Goal: Transaction & Acquisition: Book appointment/travel/reservation

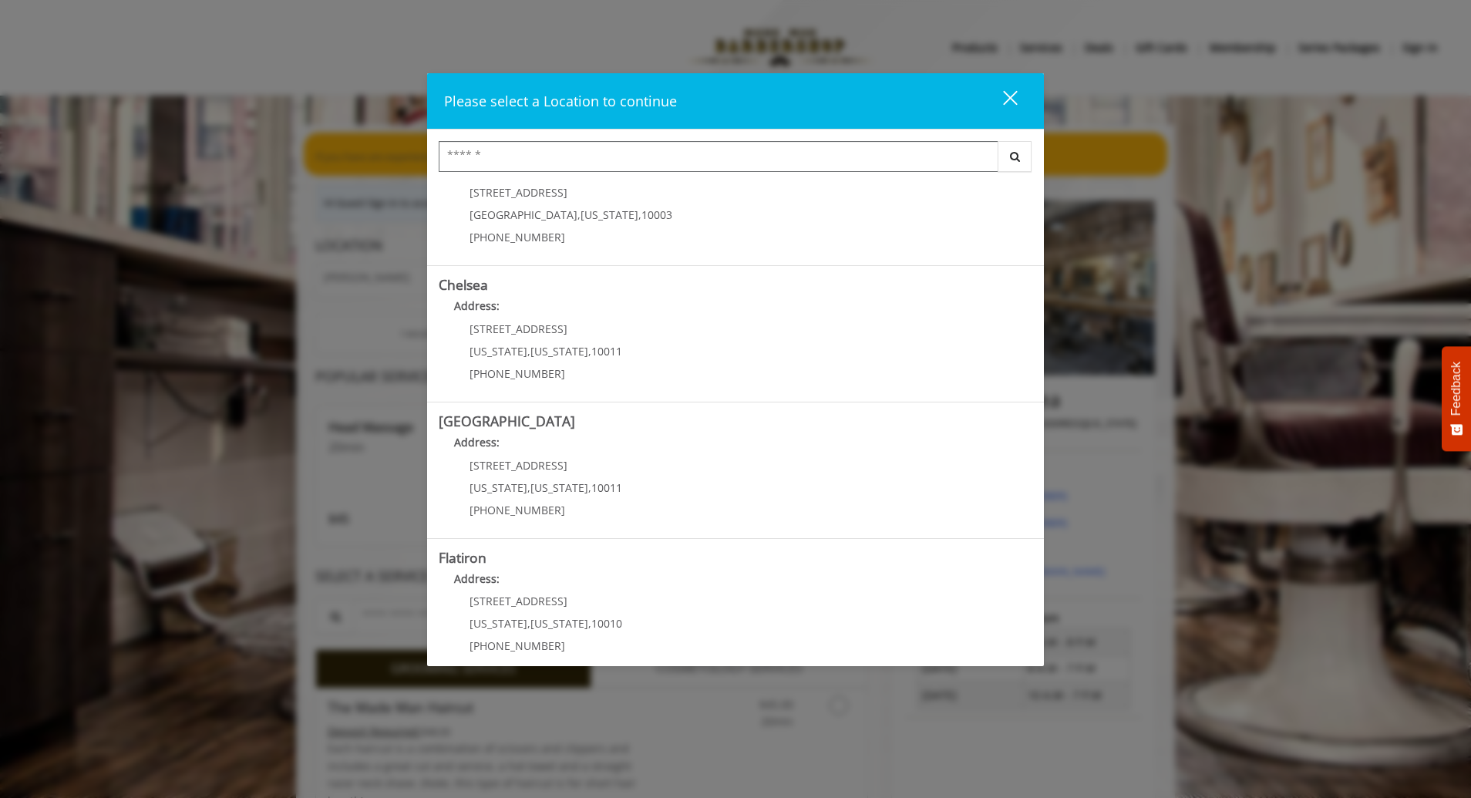
scroll to position [77, 0]
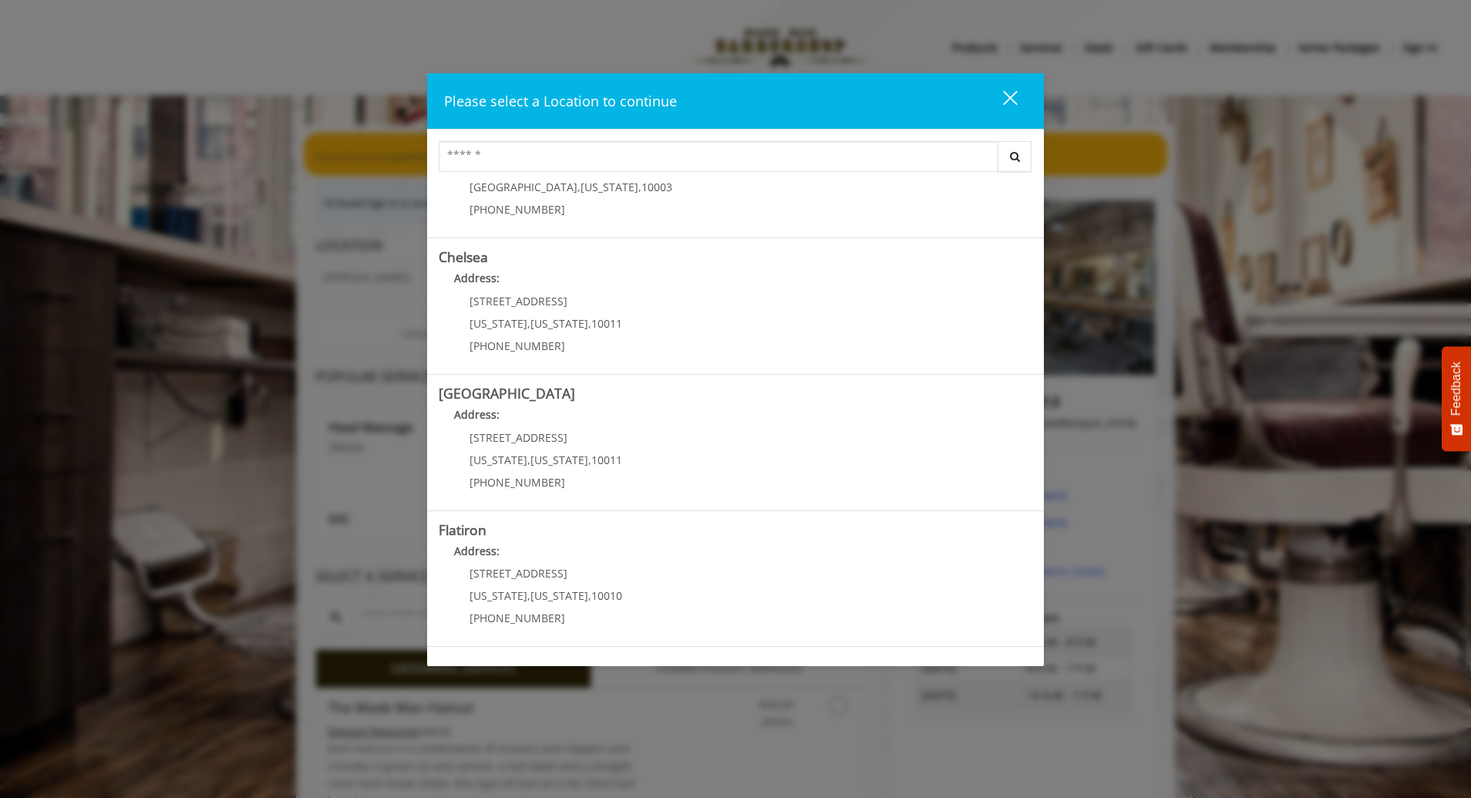
click at [823, 299] on link "Chelsea Address: [STREET_ADDRESS][US_STATE][US_STATE] (917) 639-3902" at bounding box center [736, 306] width 594 height 113
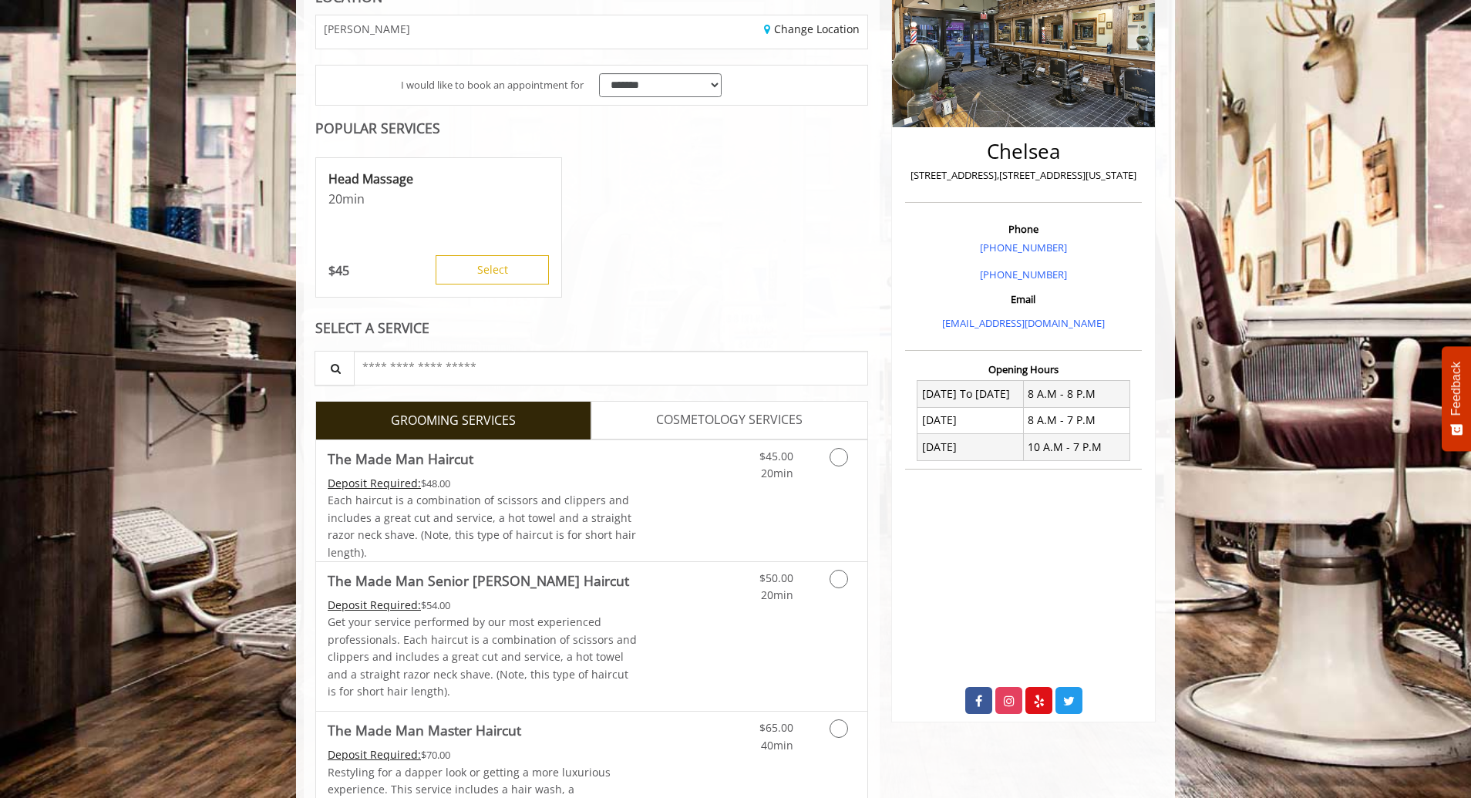
scroll to position [540, 0]
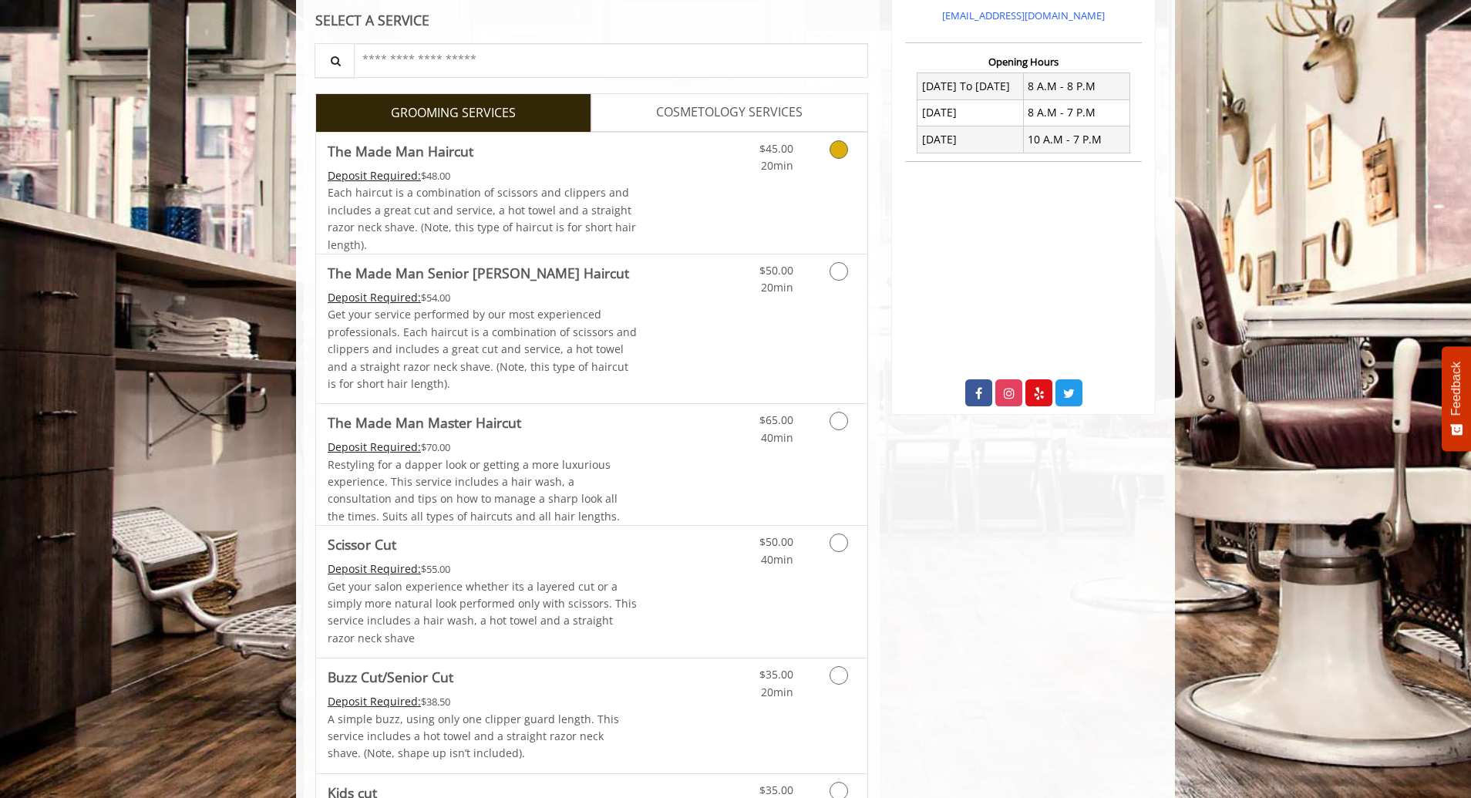
click at [651, 203] on link "Discounted Price" at bounding box center [684, 193] width 92 height 121
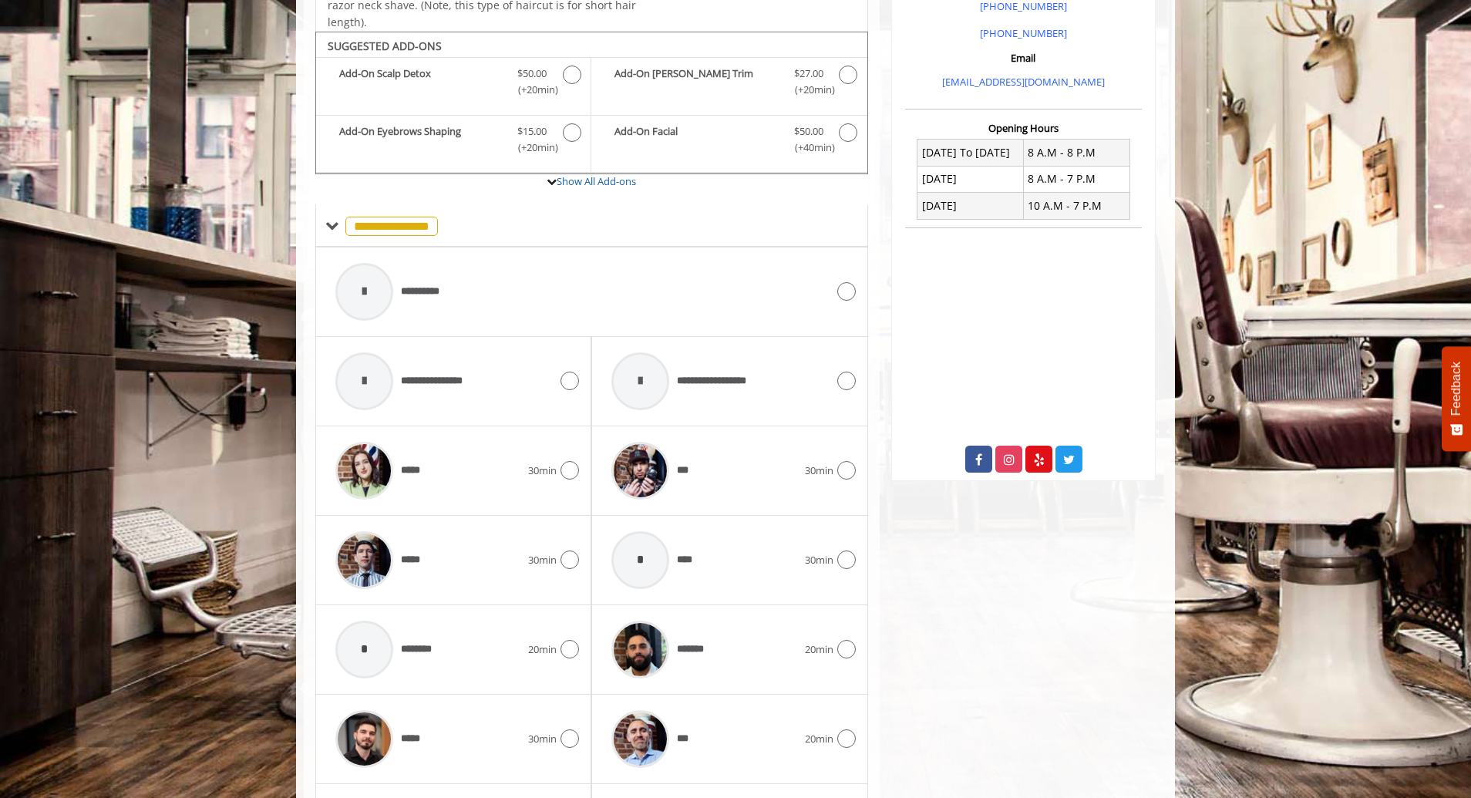
scroll to position [521, 0]
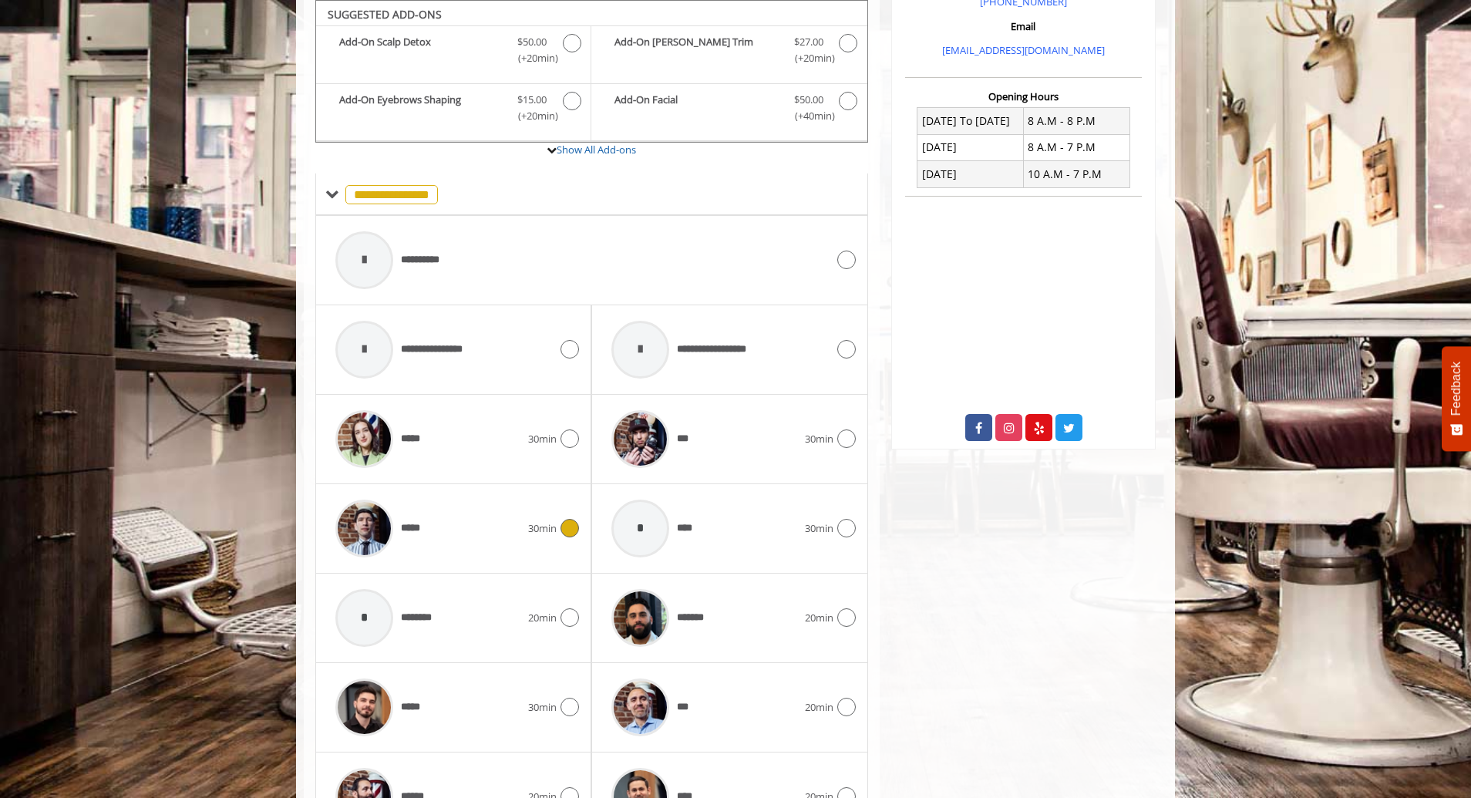
click at [465, 532] on div "*****" at bounding box center [428, 528] width 200 height 73
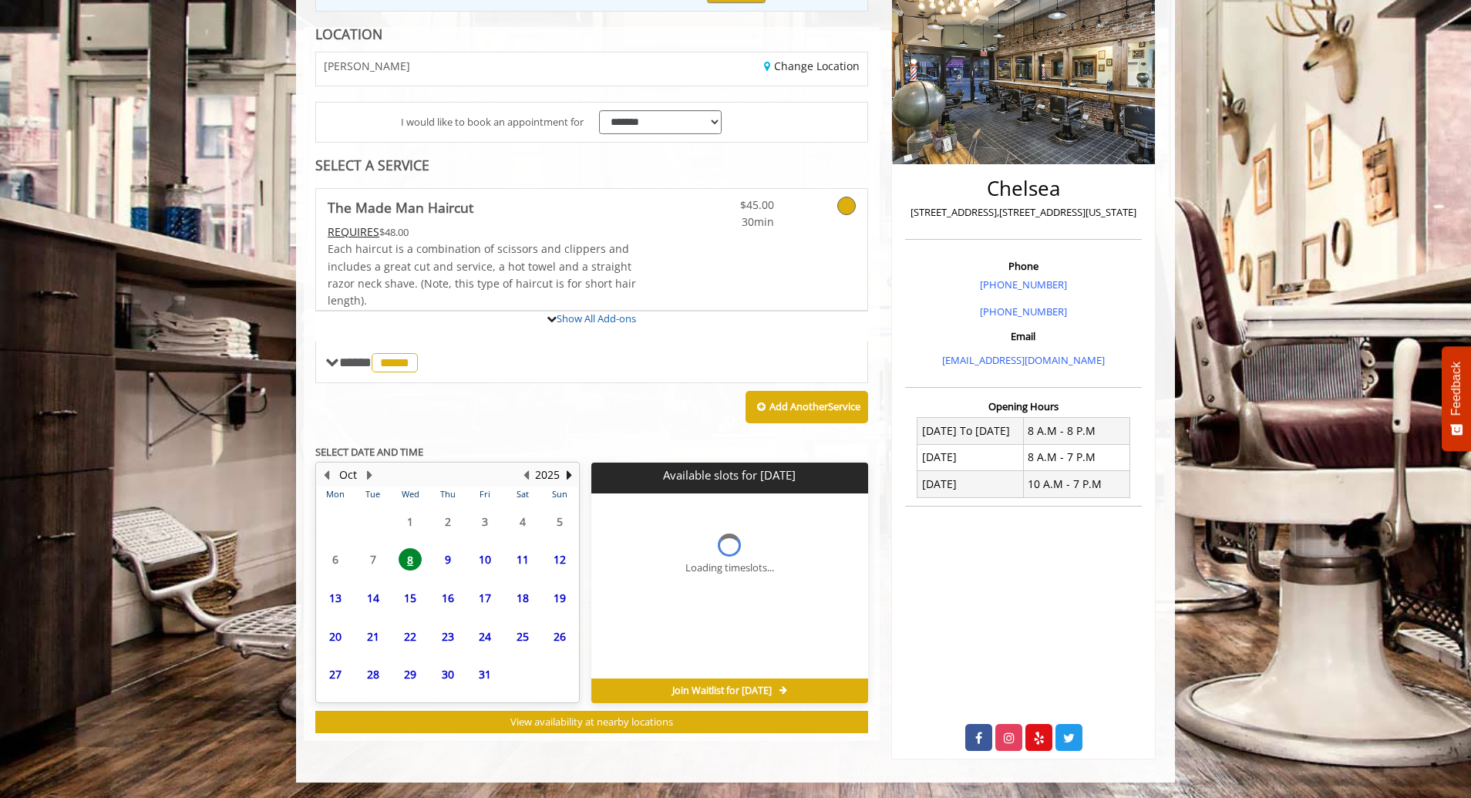
scroll to position [335, 0]
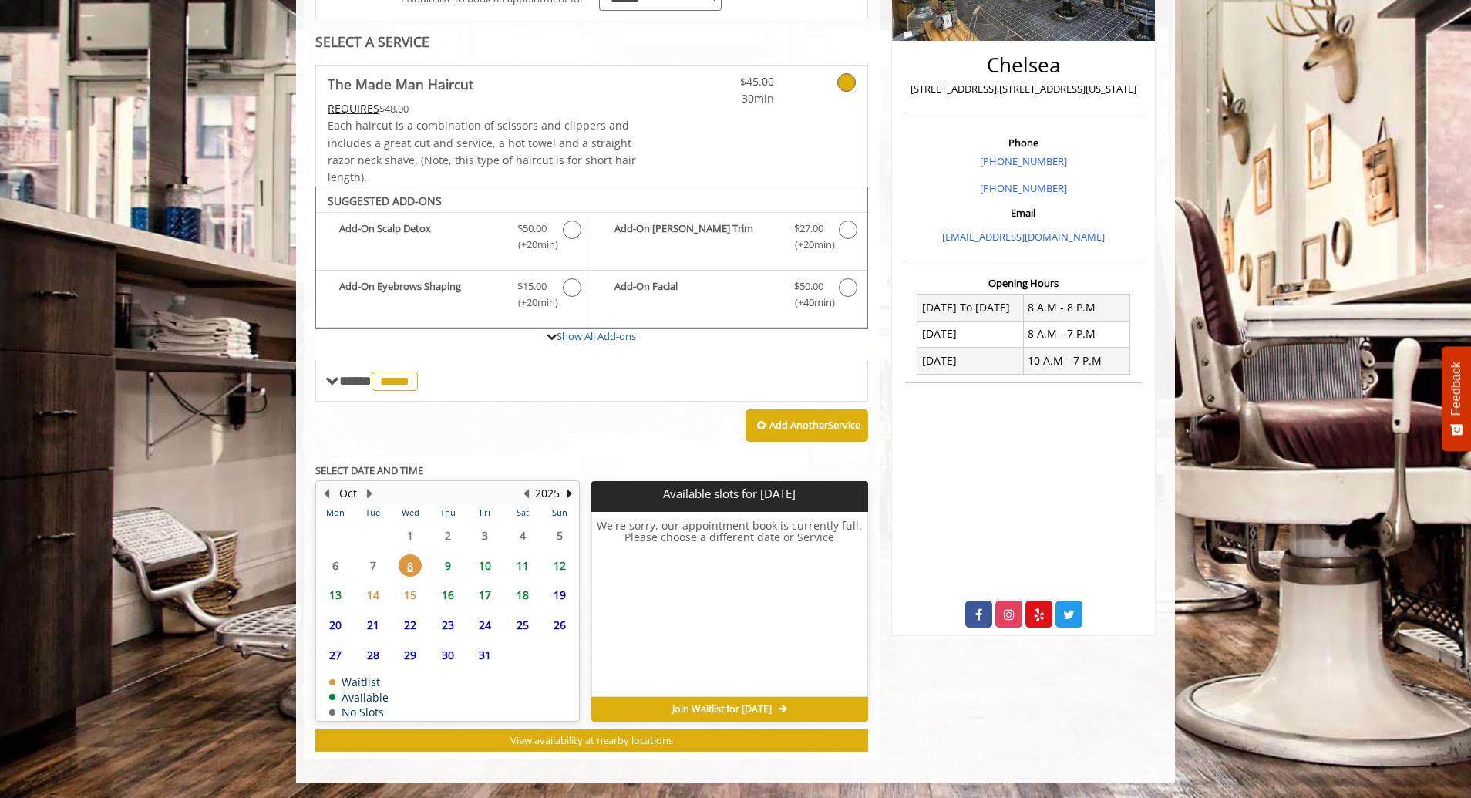
click at [446, 557] on span "9" at bounding box center [447, 565] width 23 height 22
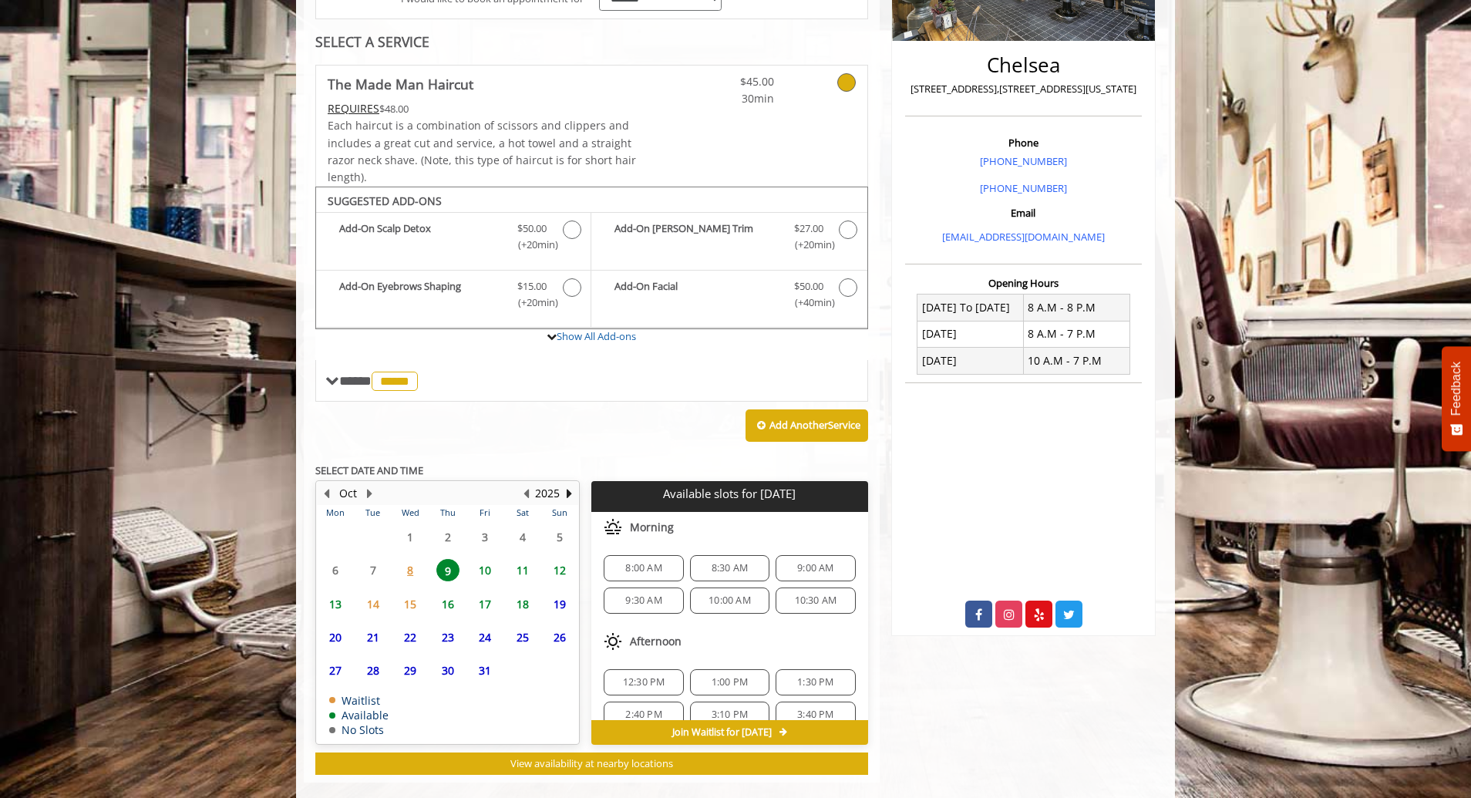
scroll to position [358, 0]
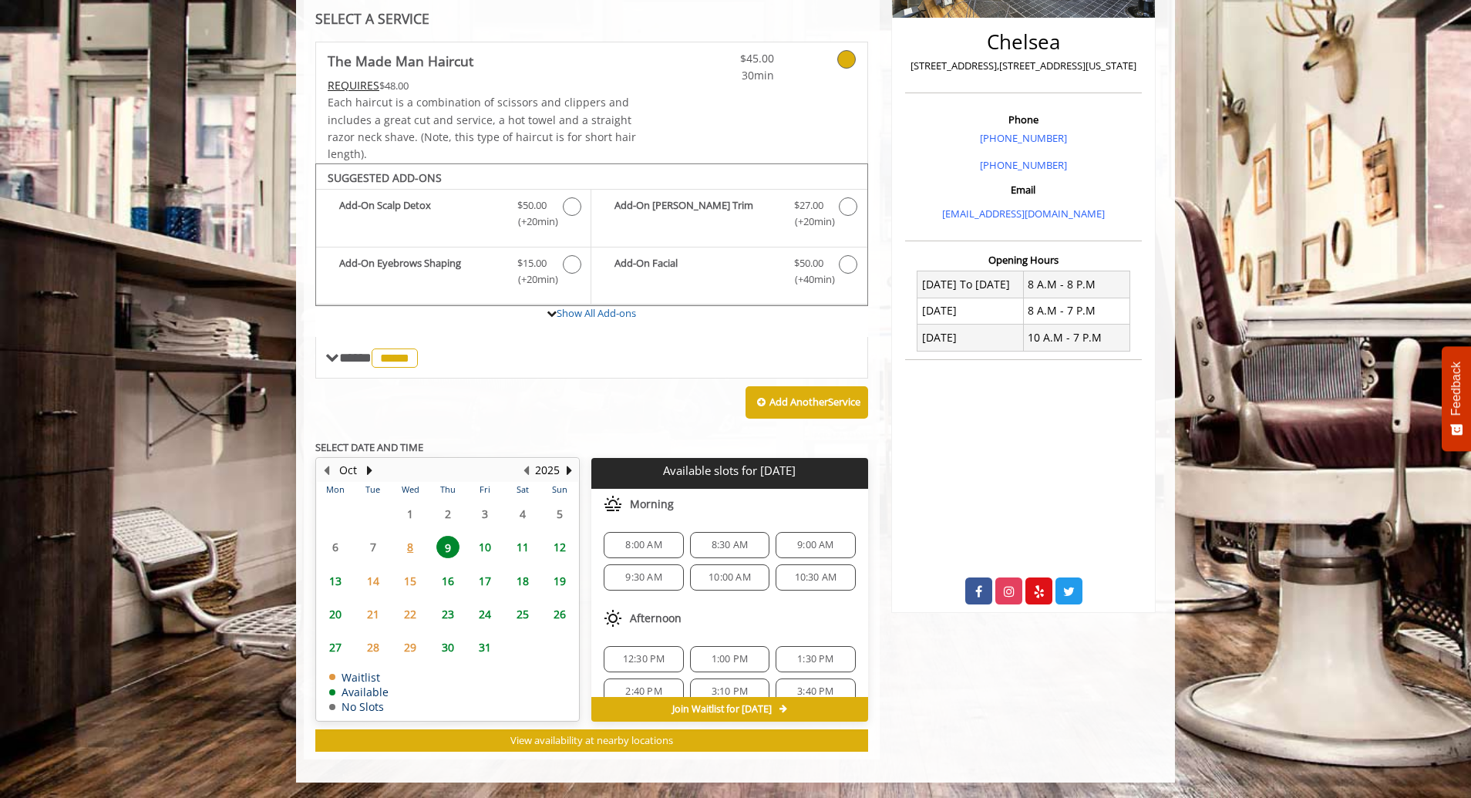
click at [653, 541] on span "8:00 AM" at bounding box center [643, 545] width 36 height 12
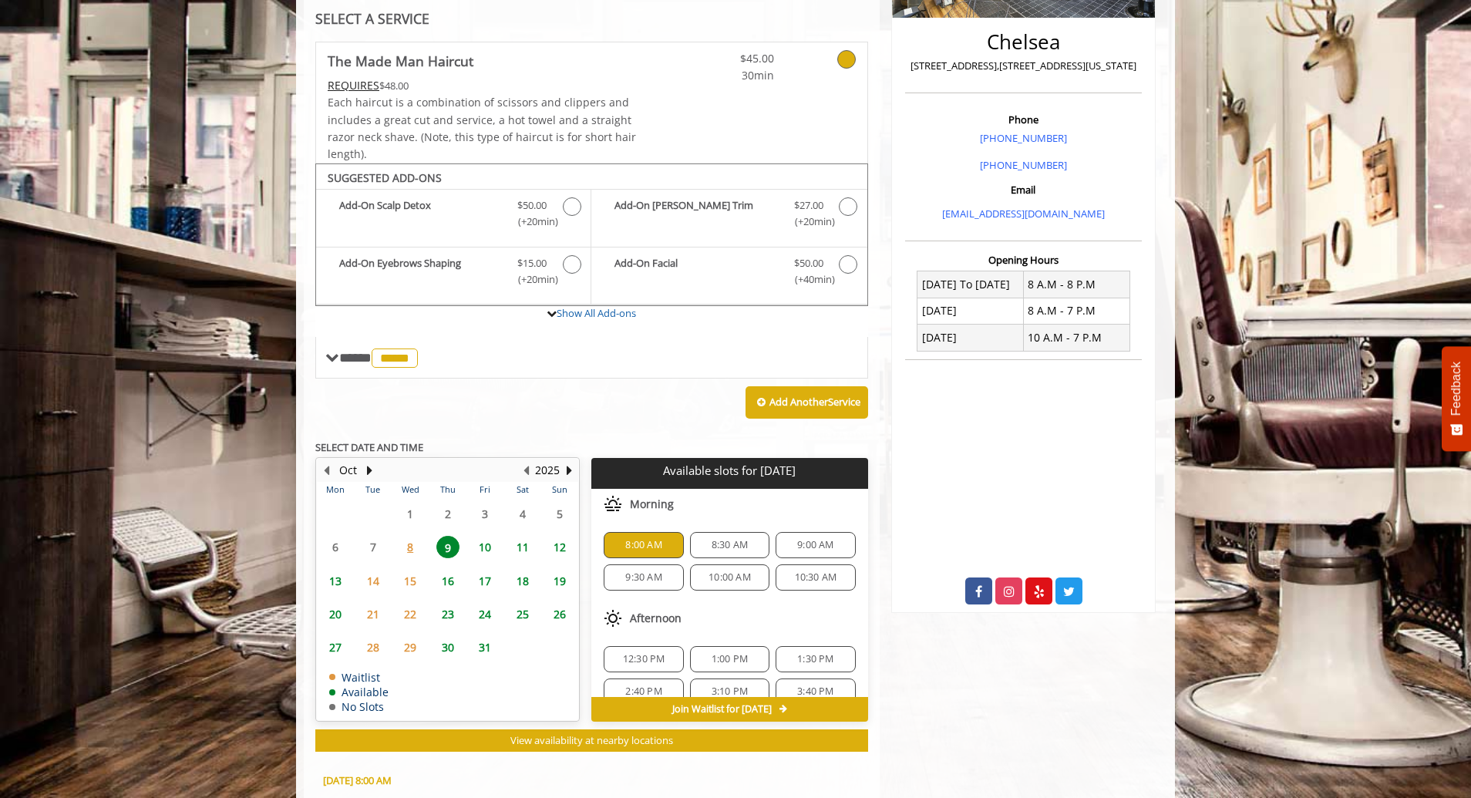
scroll to position [636, 0]
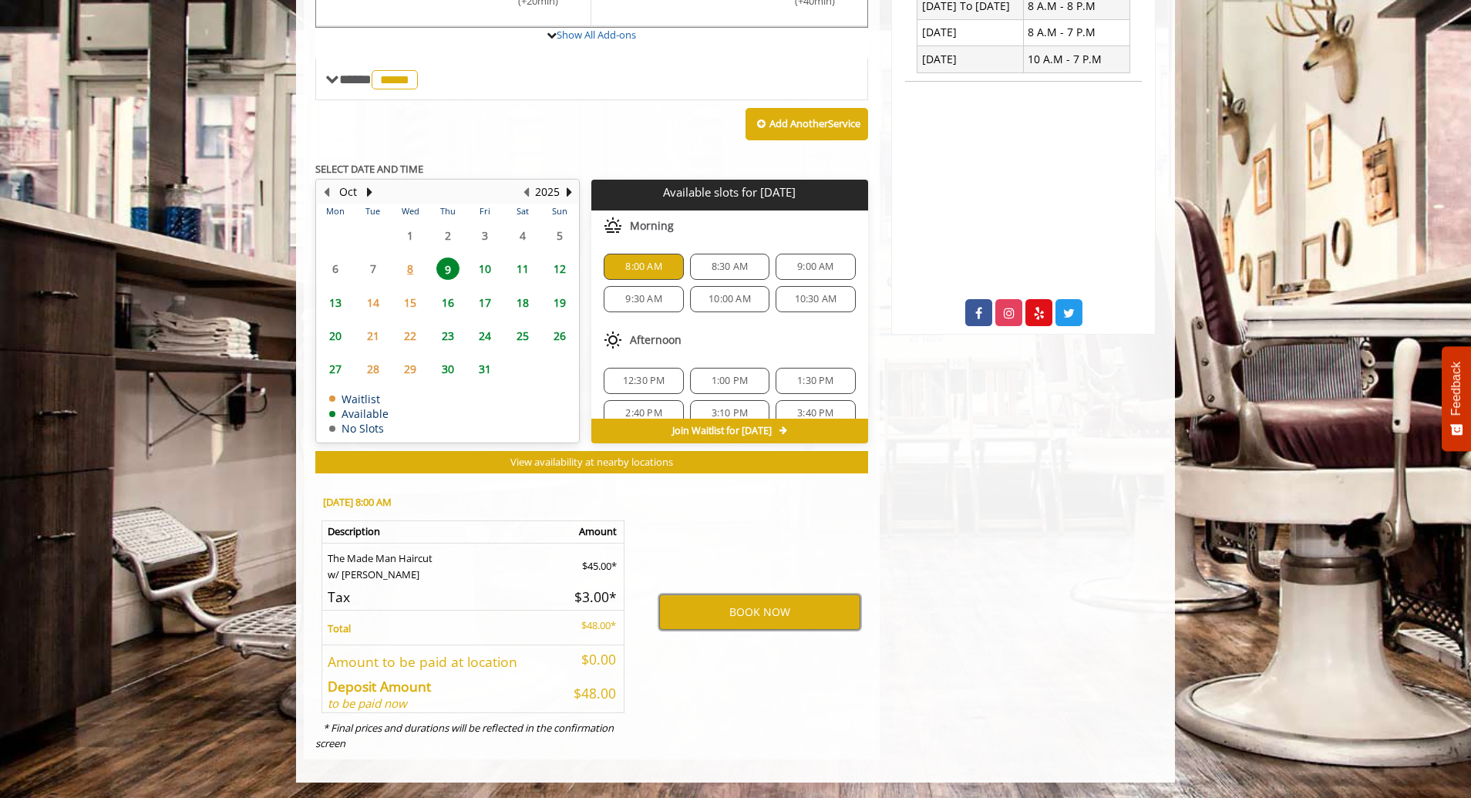
click at [759, 611] on button "BOOK NOW" at bounding box center [759, 611] width 201 height 35
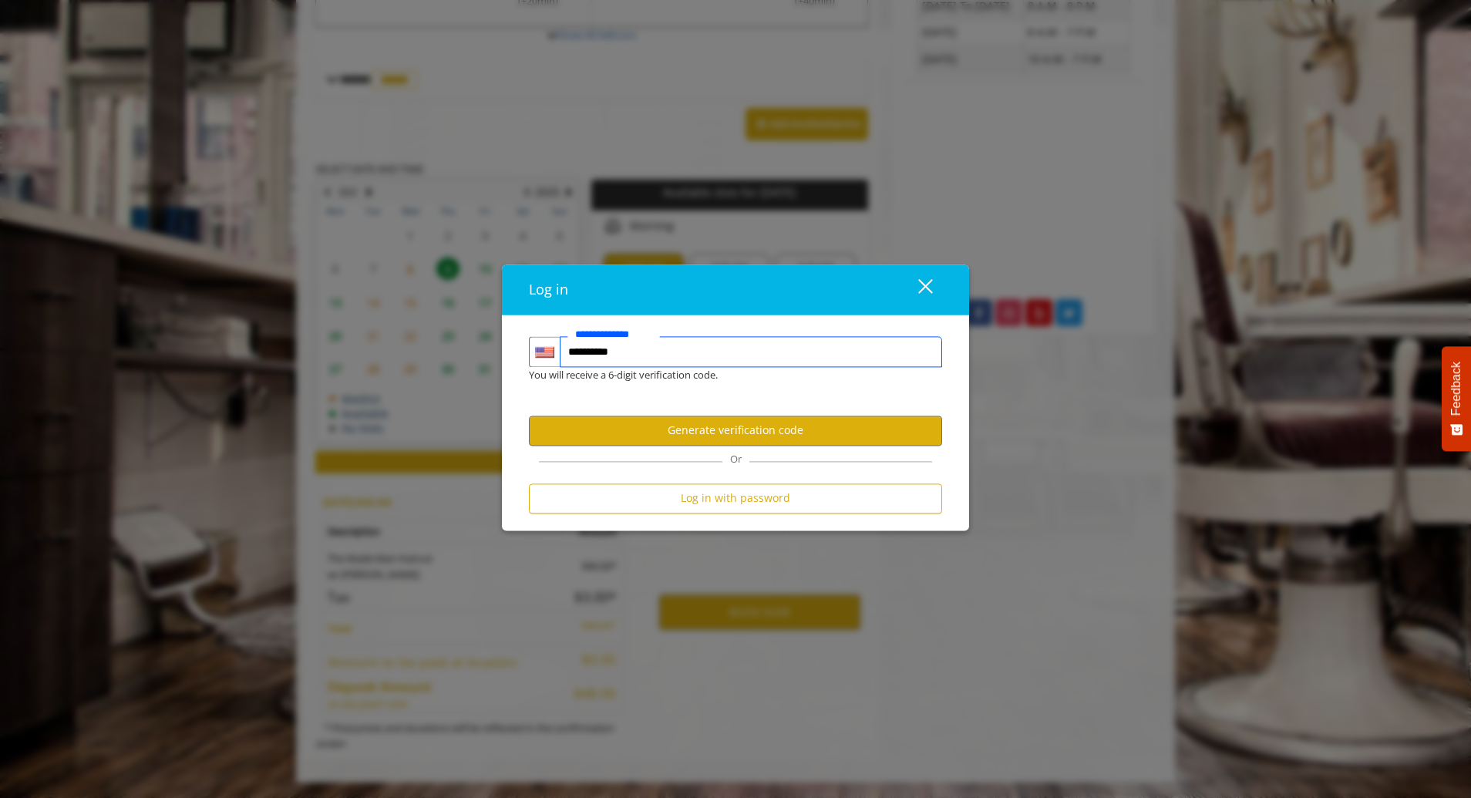
type input "**********"
click at [802, 375] on div "You will receive a 6-digit verification code." at bounding box center [723, 375] width 413 height 16
click at [749, 426] on button "Generate verification code" at bounding box center [735, 431] width 413 height 30
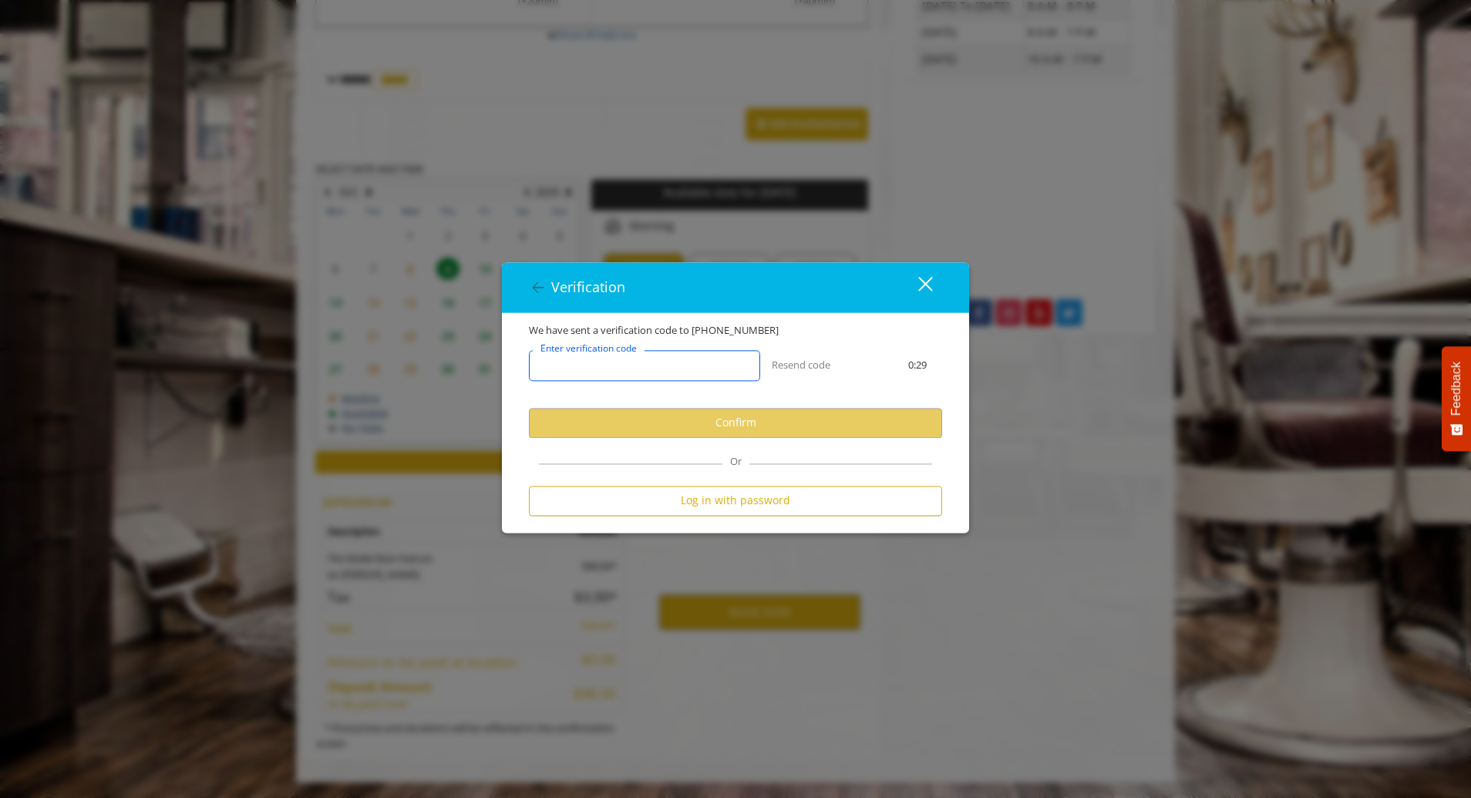
click at [710, 362] on input "Enter verification code" at bounding box center [644, 365] width 231 height 31
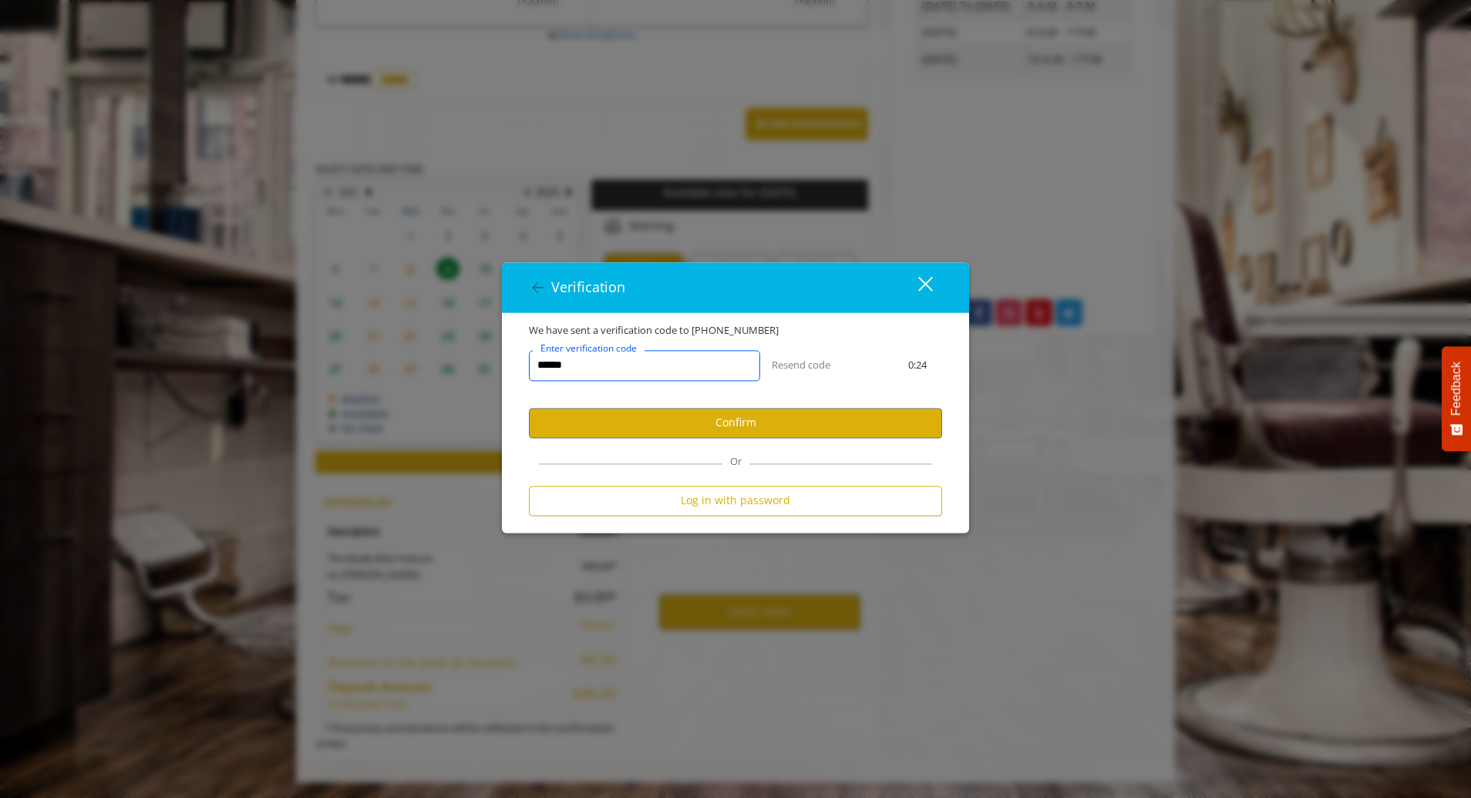
type input "******"
click at [711, 419] on button "Confirm" at bounding box center [735, 423] width 413 height 30
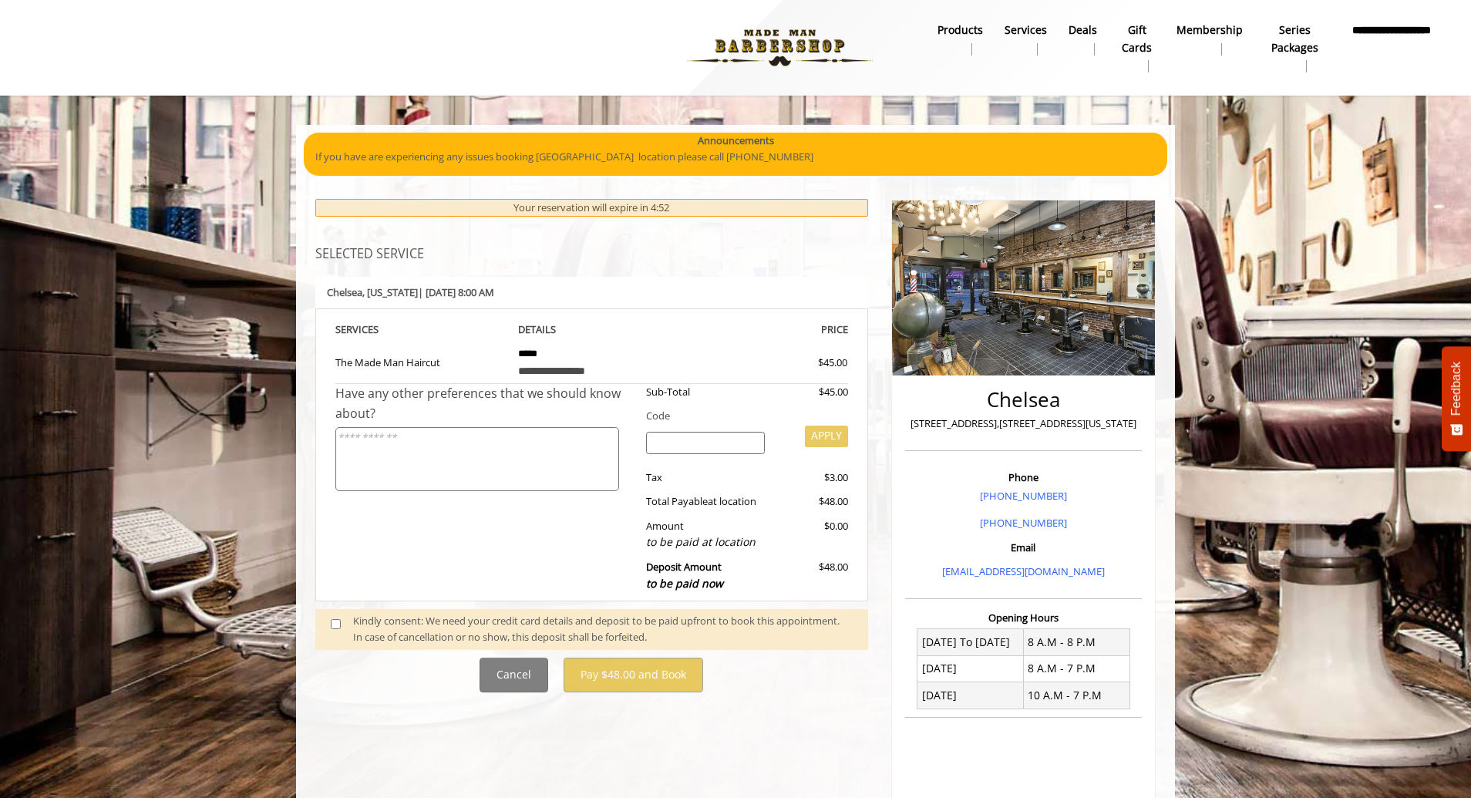
click at [341, 627] on span at bounding box center [341, 629] width 45 height 32
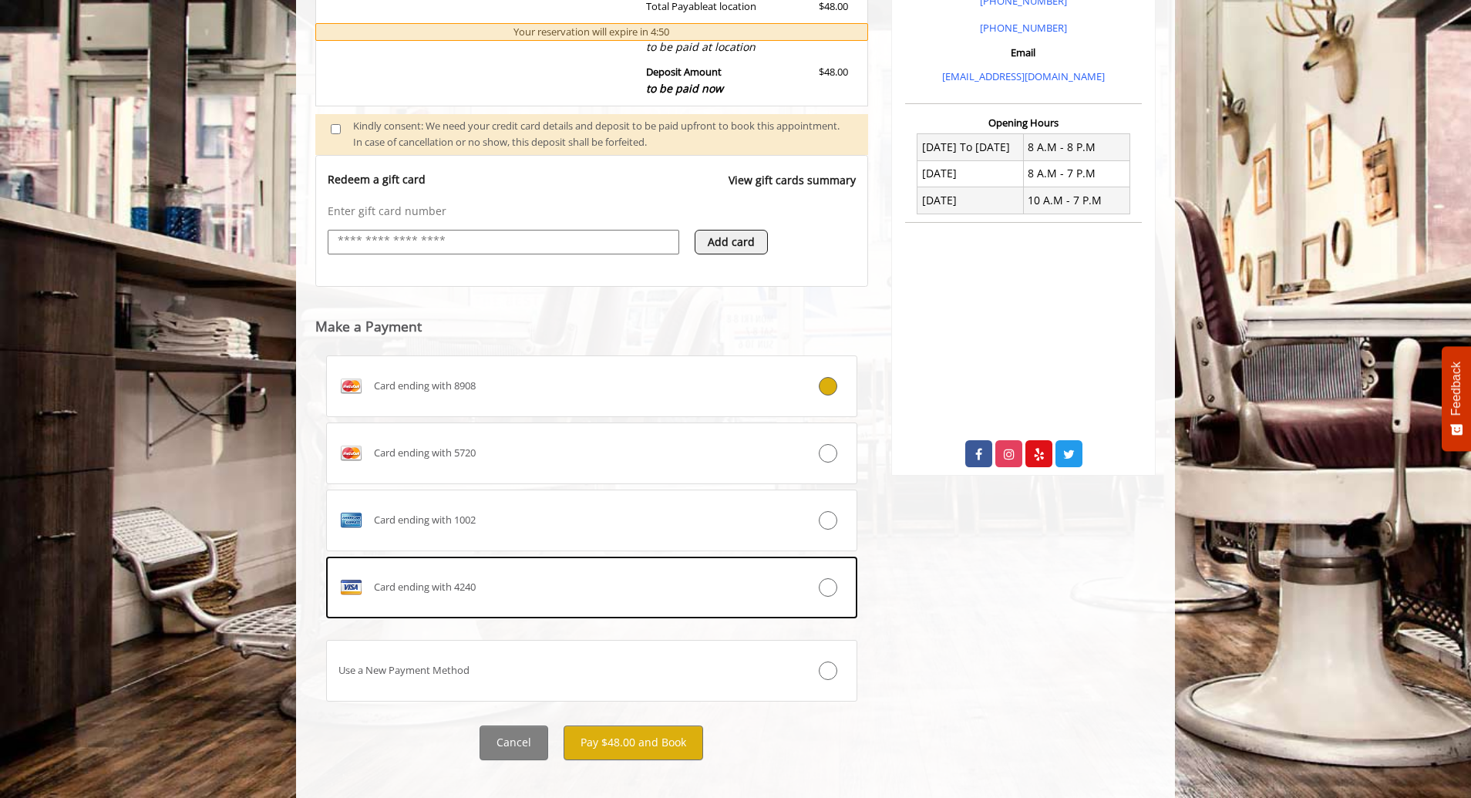
scroll to position [511, 0]
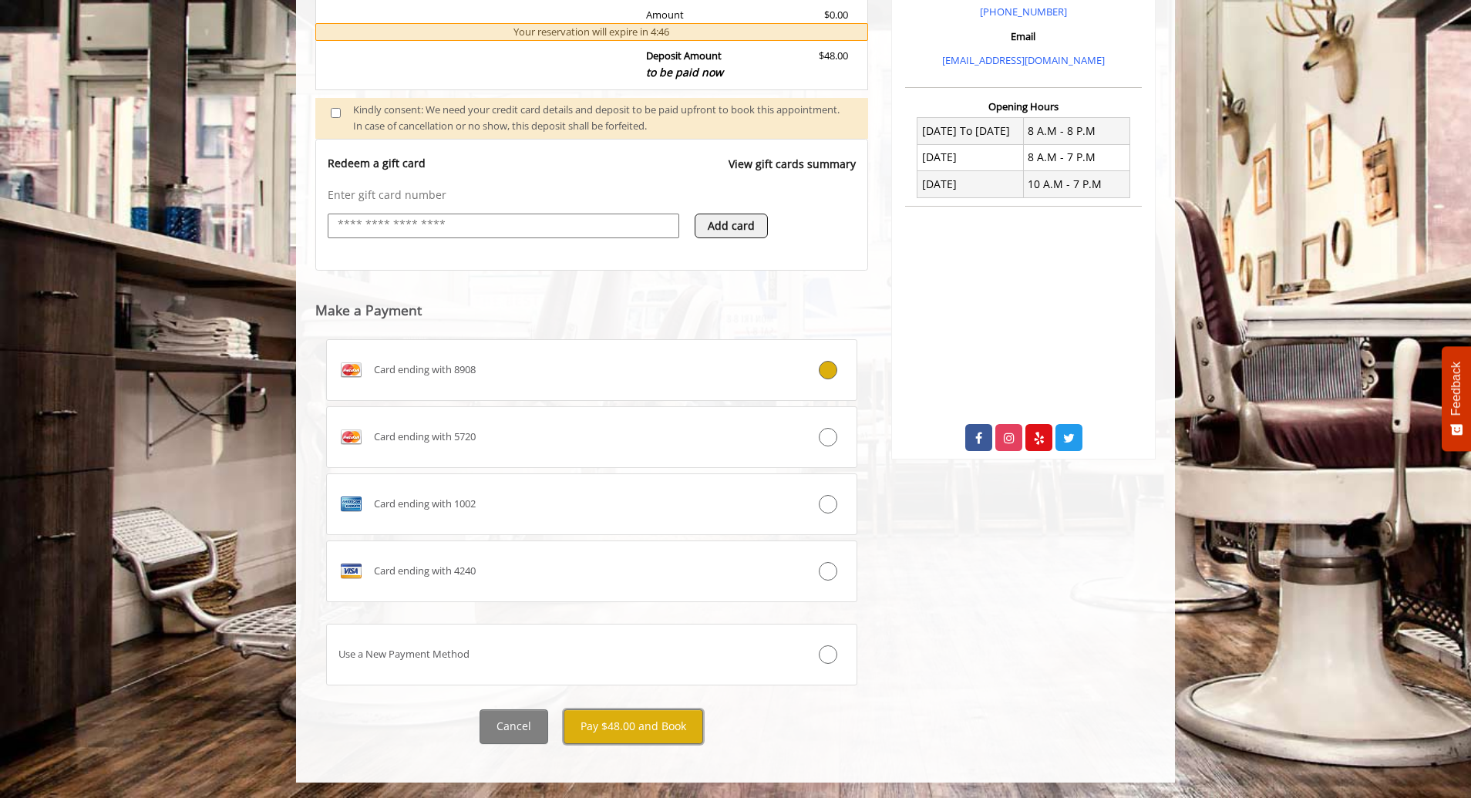
click at [655, 720] on button "Pay $48.00 and Book" at bounding box center [634, 726] width 140 height 35
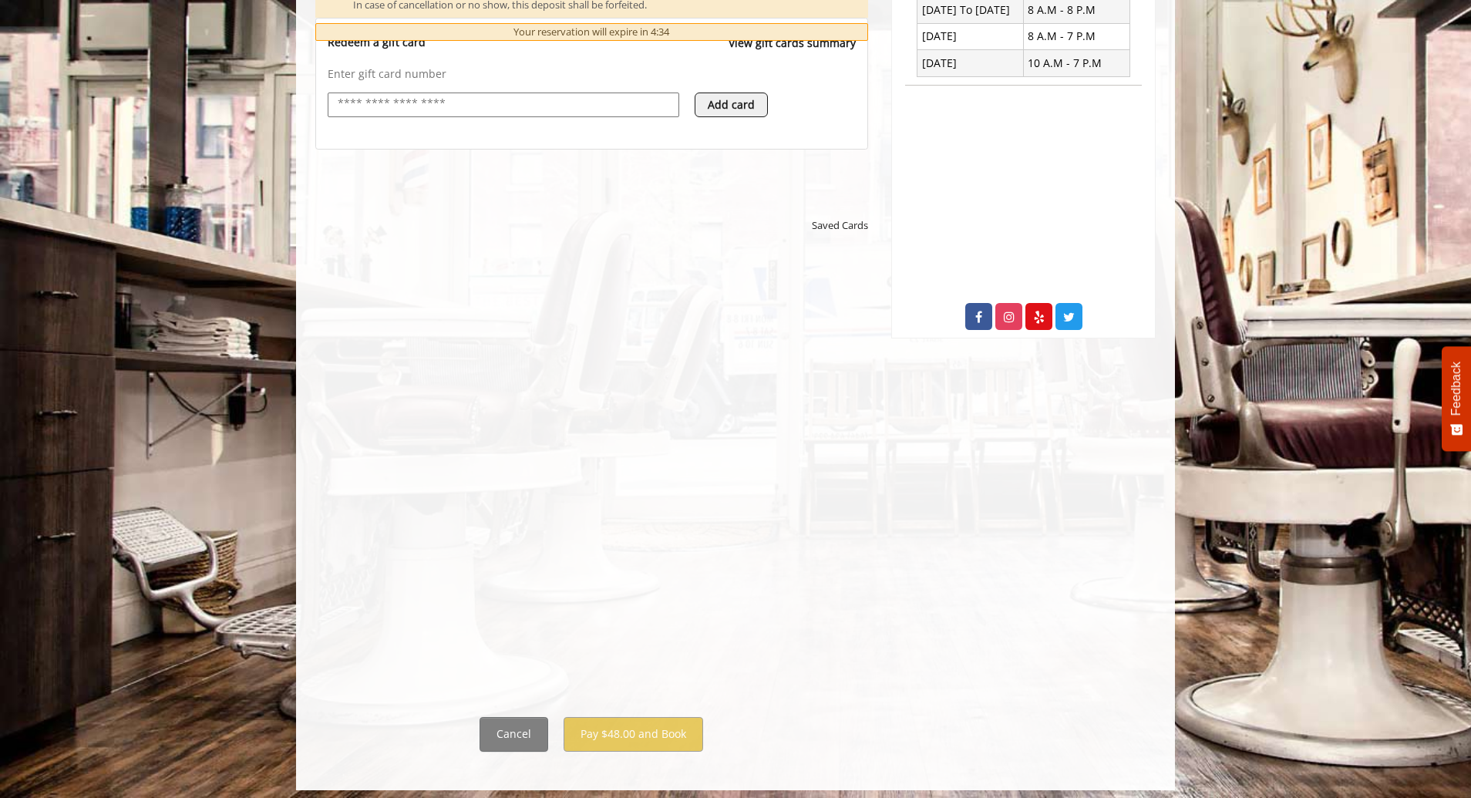
scroll to position [640, 0]
